Goal: Task Accomplishment & Management: Use online tool/utility

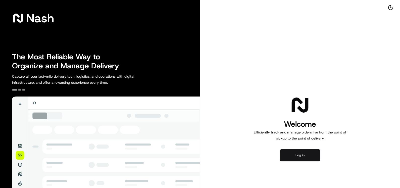
click at [308, 153] on button "Log in" at bounding box center [300, 155] width 40 height 12
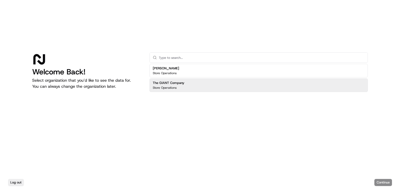
click at [210, 82] on div "The GIANT Company Store Operations" at bounding box center [259, 85] width 218 height 14
click at [385, 183] on button "Continue" at bounding box center [384, 182] width 18 height 7
